Goal: Transaction & Acquisition: Purchase product/service

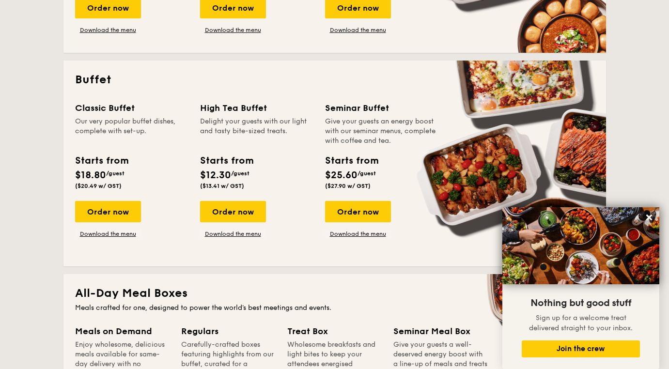
scroll to position [379, 0]
click at [109, 216] on div "Order now" at bounding box center [108, 211] width 66 height 21
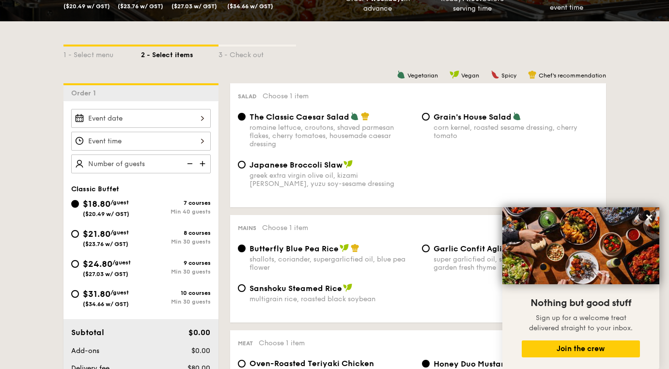
scroll to position [190, 0]
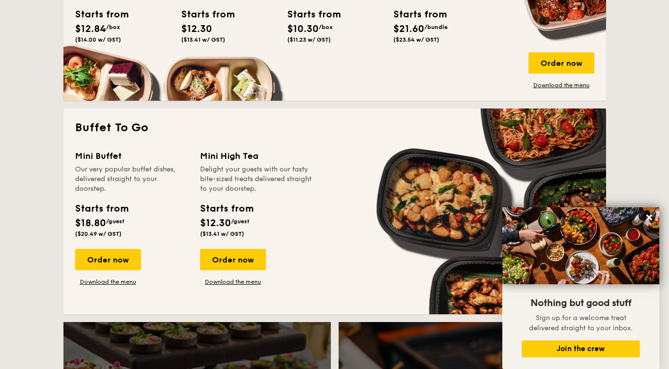
scroll to position [769, 0]
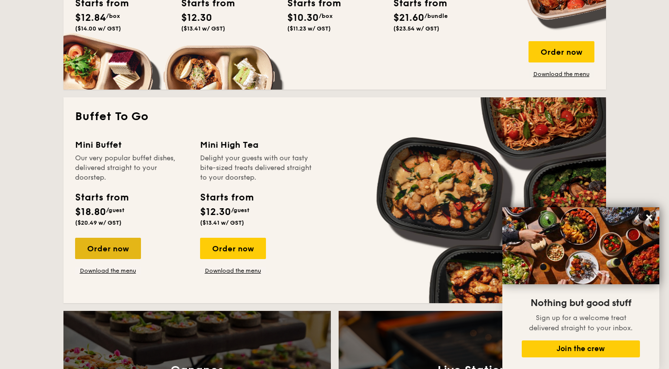
click at [111, 247] on div "Order now" at bounding box center [108, 248] width 66 height 21
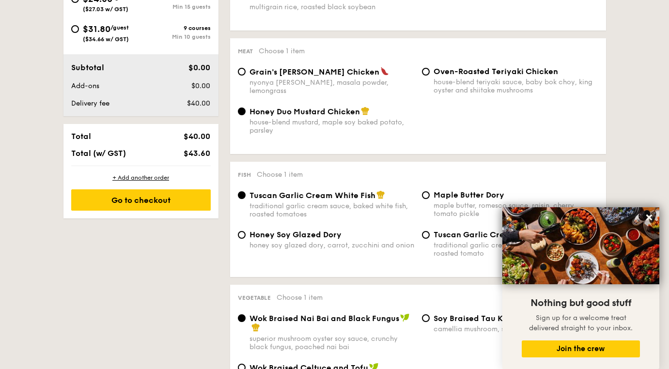
scroll to position [518, 0]
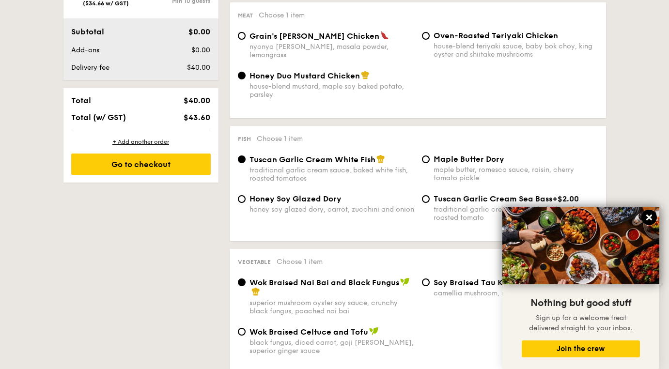
click at [647, 216] on icon at bounding box center [649, 218] width 6 height 6
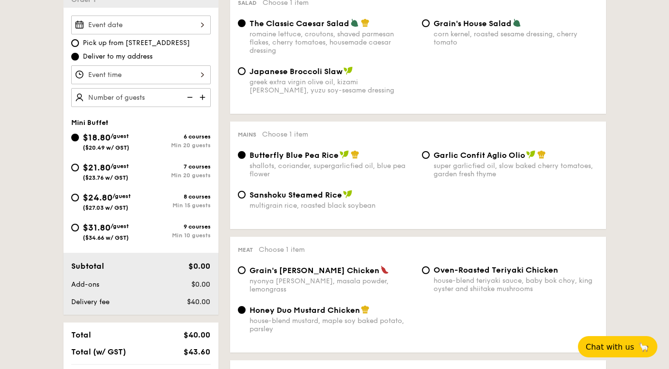
scroll to position [266, 0]
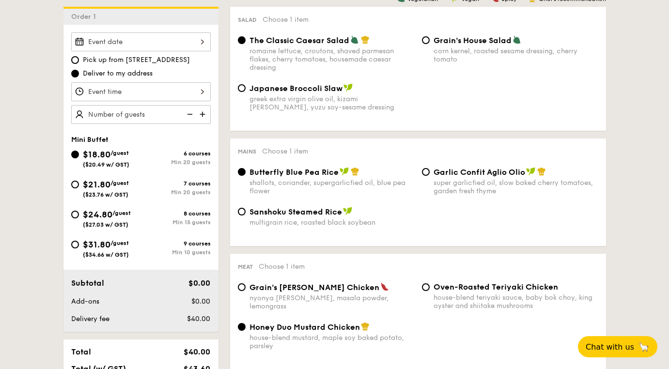
click at [449, 187] on div "super garlicfied oil, slow baked cherry tomatoes, garden fresh thyme" at bounding box center [516, 187] width 165 height 16
click at [430, 176] on input "Garlic Confit Aglio Olio super garlicfied oil, slow baked cherry tomatoes, gard…" at bounding box center [426, 172] width 8 height 8
radio input "true"
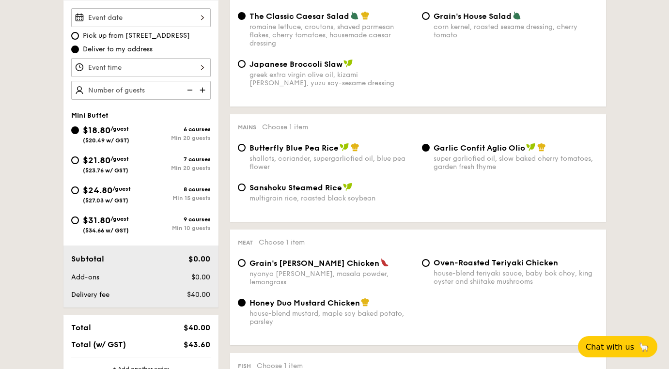
scroll to position [303, 0]
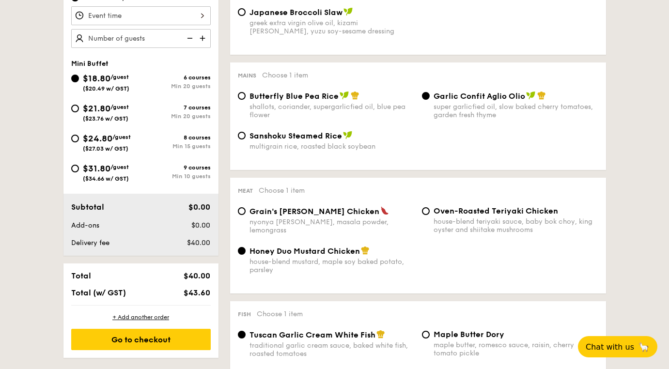
click at [328, 97] on span "Butterfly Blue Pea Rice" at bounding box center [293, 96] width 89 height 9
click at [246, 97] on input "Butterfly Blue Pea Rice shallots, coriander, supergarlicfied oil, blue pea flow…" at bounding box center [242, 96] width 8 height 8
radio input "true"
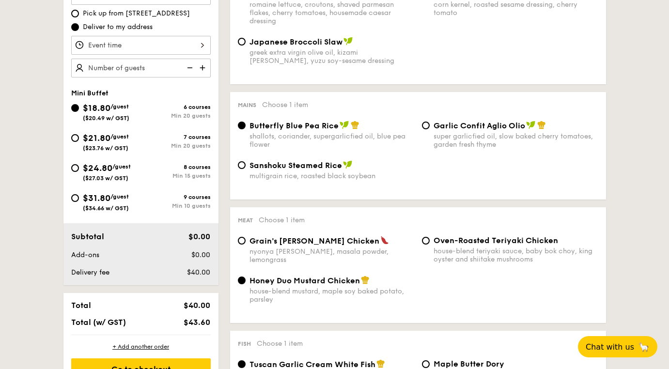
scroll to position [313, 0]
click at [463, 127] on span "Garlic Confit Aglio Olio" at bounding box center [480, 125] width 92 height 9
click at [430, 127] on input "Garlic Confit Aglio Olio super garlicfied oil, slow baked cherry tomatoes, gard…" at bounding box center [426, 126] width 8 height 8
radio input "true"
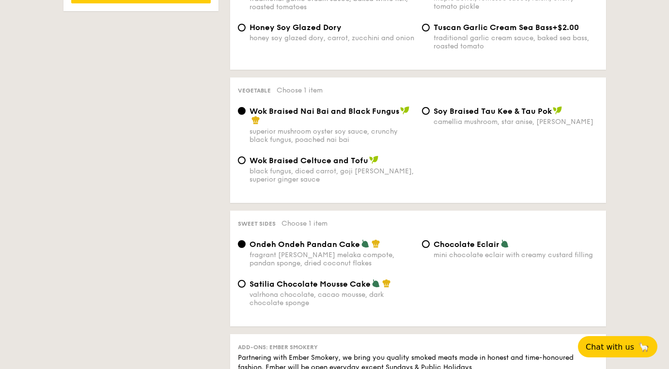
scroll to position [690, 0]
click at [468, 247] on span "Chocolate Eclair" at bounding box center [467, 243] width 66 height 9
click at [430, 247] on input "Chocolate Eclair mini chocolate eclair with creamy custard filling" at bounding box center [426, 244] width 8 height 8
radio input "true"
click at [362, 294] on div "valrhona chocolate, cacao mousse, dark chocolate sponge" at bounding box center [331, 298] width 165 height 16
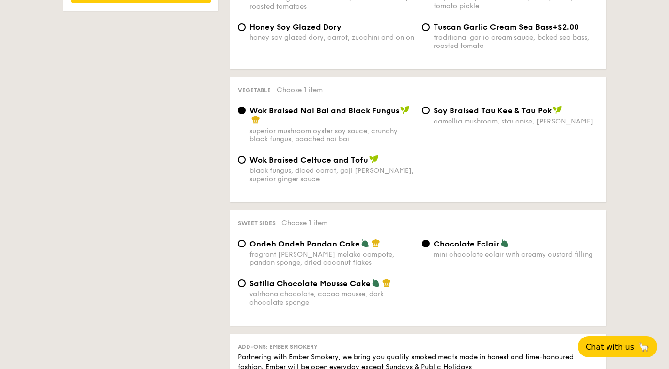
click at [246, 287] on input "Satilia Chocolate Mousse Cake valrhona chocolate, cacao mousse, dark chocolate …" at bounding box center [242, 283] width 8 height 8
radio input "true"
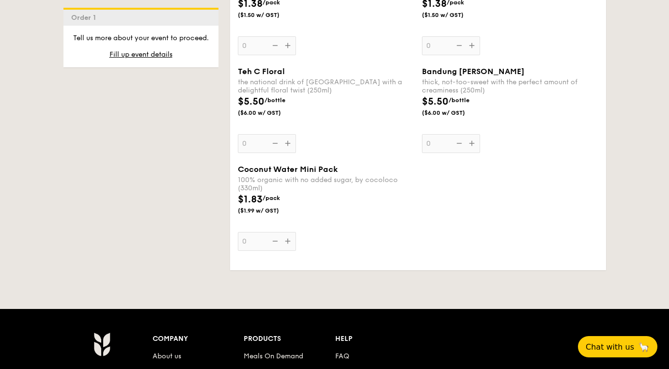
scroll to position [1875, 0]
